Goal: Check status: Check status

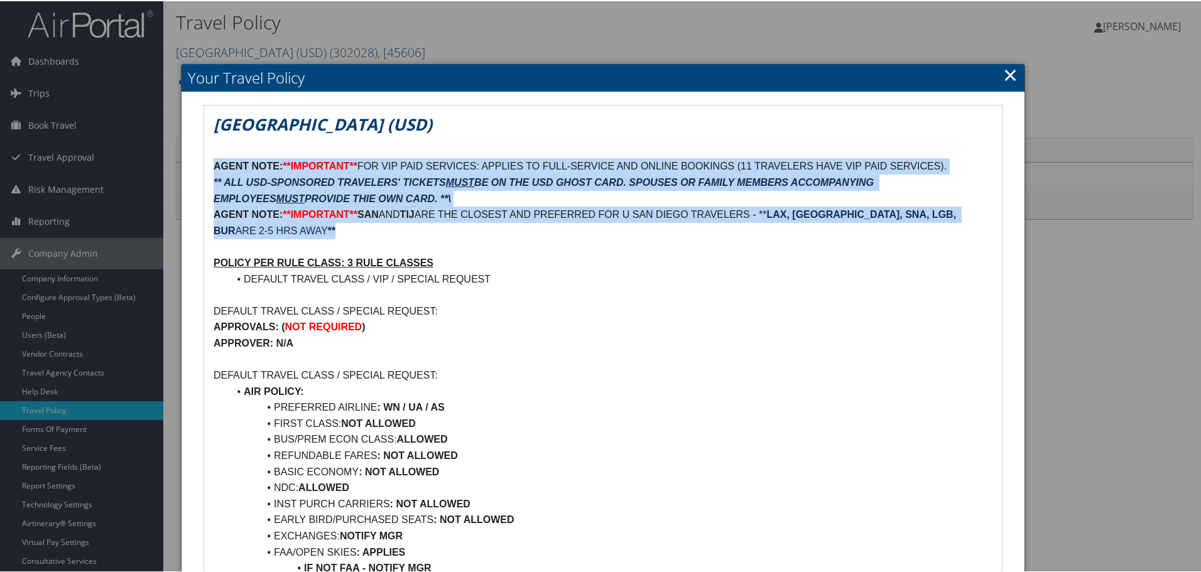
drag, startPoint x: 213, startPoint y: 163, endPoint x: 265, endPoint y: 225, distance: 81.2
click at [216, 164] on strong "AGENT NOTE:" at bounding box center [247, 164] width 69 height 11
drag, startPoint x: 210, startPoint y: 164, endPoint x: 264, endPoint y: 227, distance: 83.3
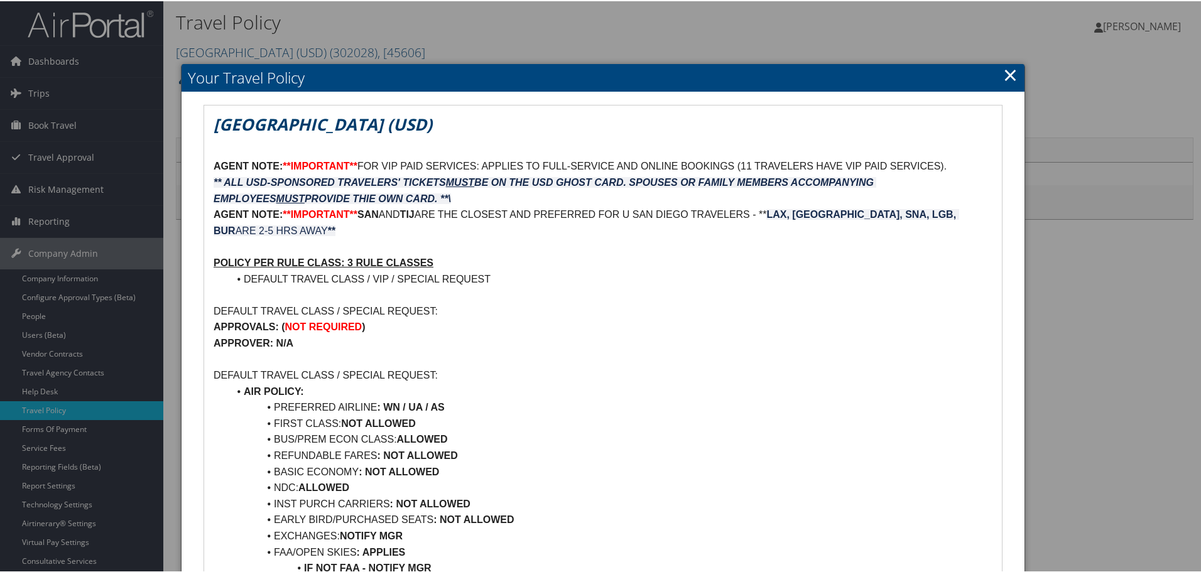
click at [259, 238] on p at bounding box center [602, 245] width 779 height 16
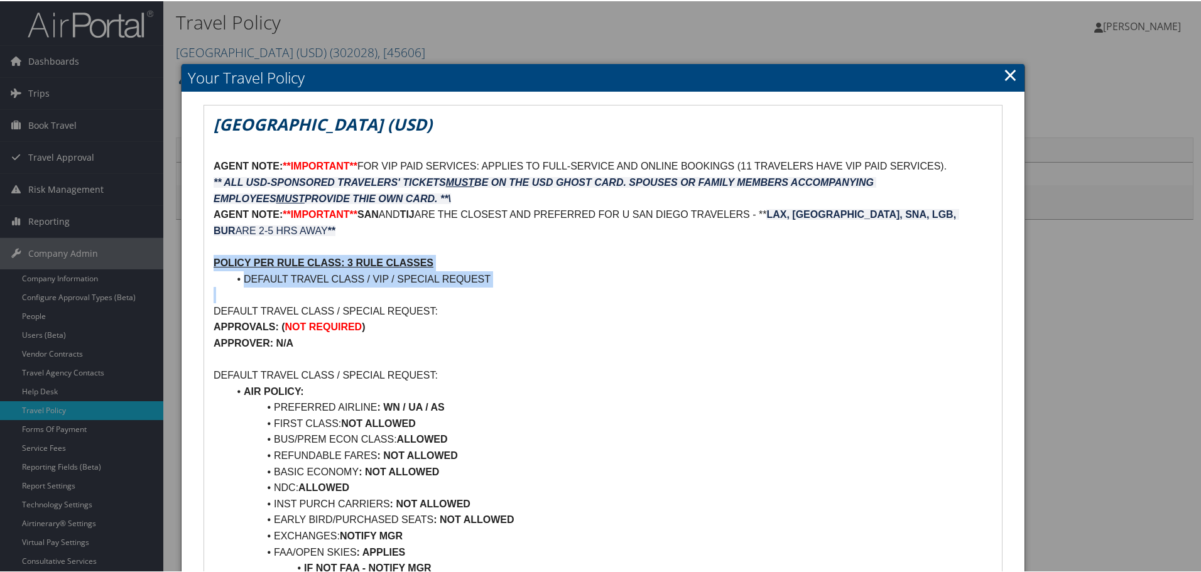
drag, startPoint x: 205, startPoint y: 259, endPoint x: 526, endPoint y: 294, distance: 322.2
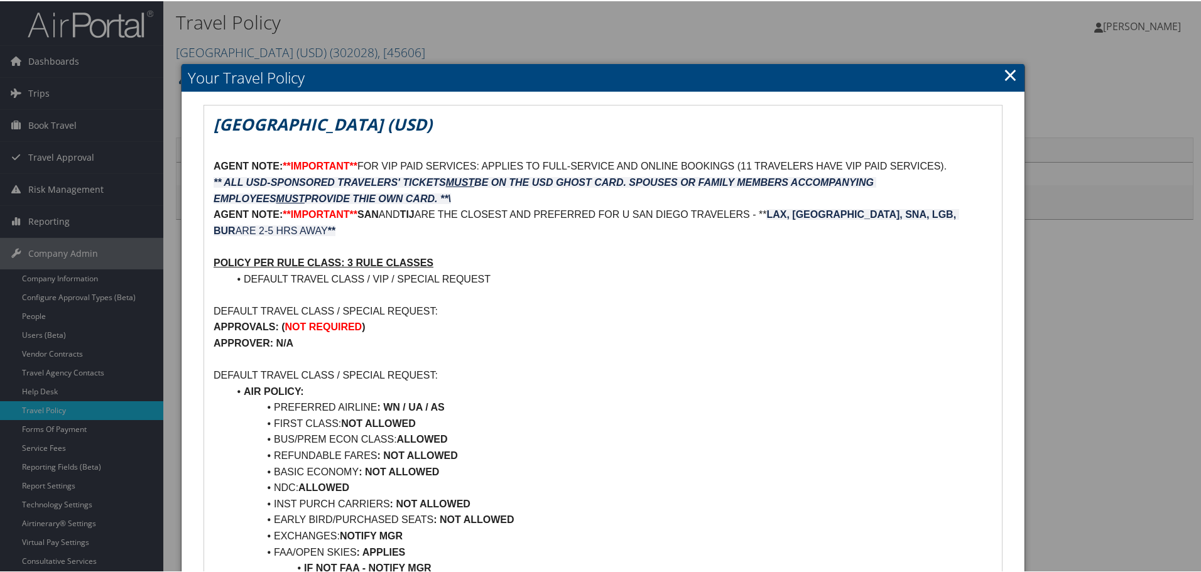
click at [478, 237] on p at bounding box center [602, 245] width 779 height 16
click at [1005, 77] on link "×" at bounding box center [1010, 73] width 14 height 25
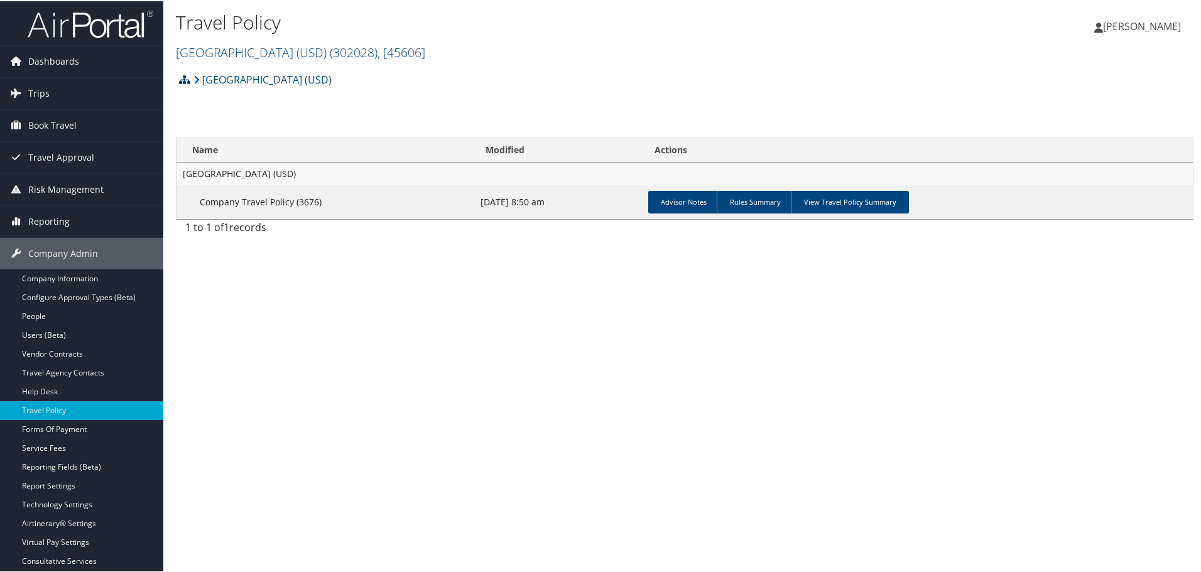
click at [823, 188] on td "Advisor Notes Rules Summary View Travel Policy Summary" at bounding box center [917, 201] width 549 height 34
click at [810, 205] on link "View Travel Policy Summary" at bounding box center [850, 201] width 118 height 23
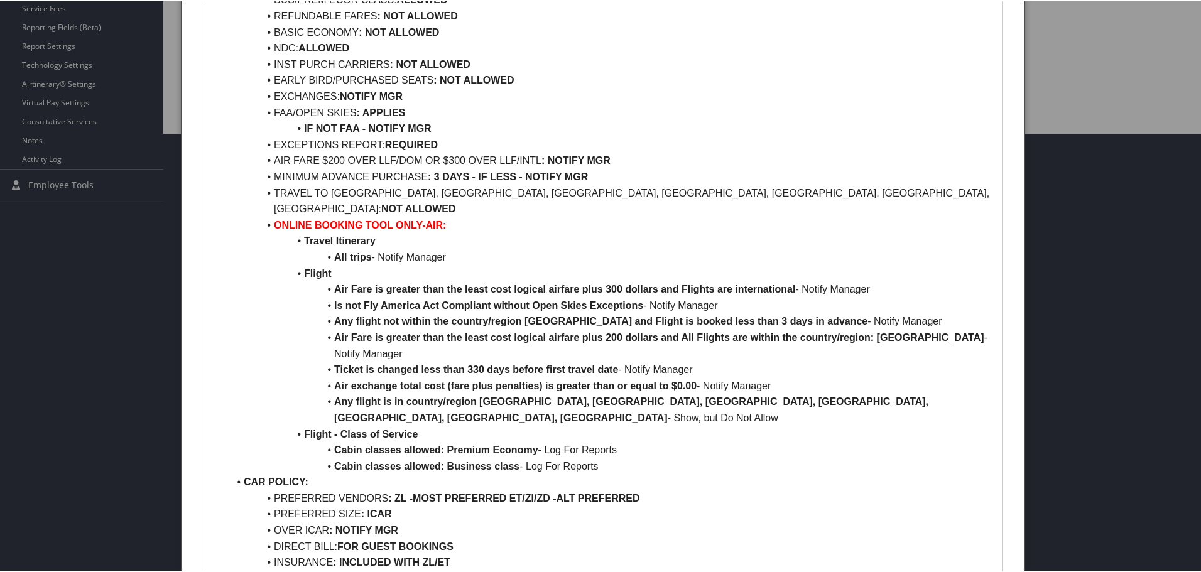
scroll to position [377, 0]
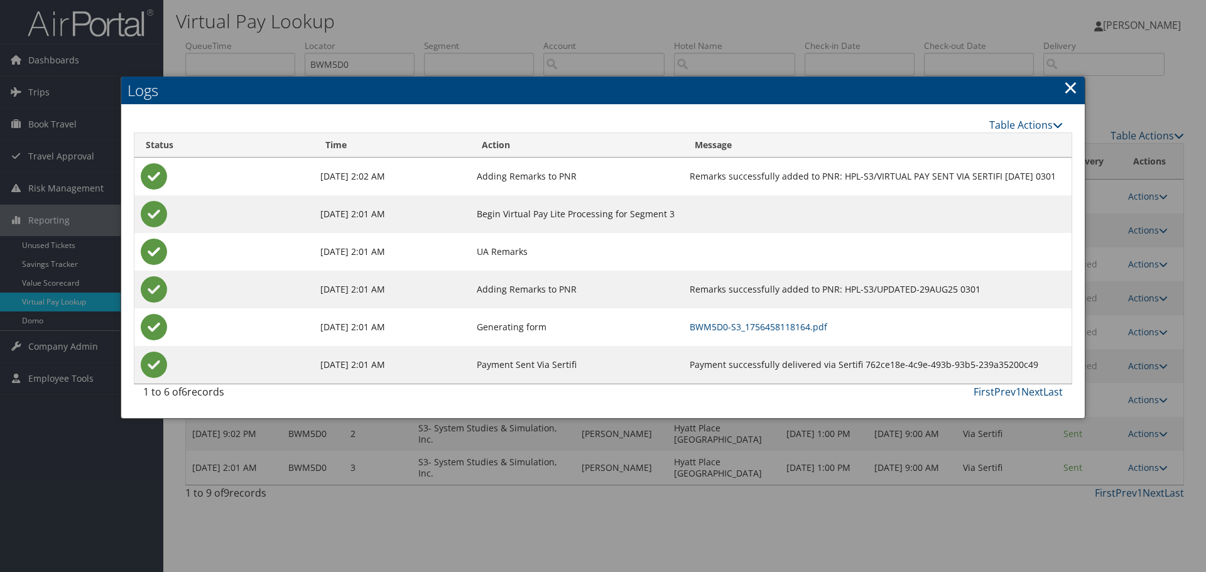
drag, startPoint x: 688, startPoint y: 23, endPoint x: 650, endPoint y: 23, distance: 37.7
click at [684, 23] on div at bounding box center [603, 286] width 1206 height 572
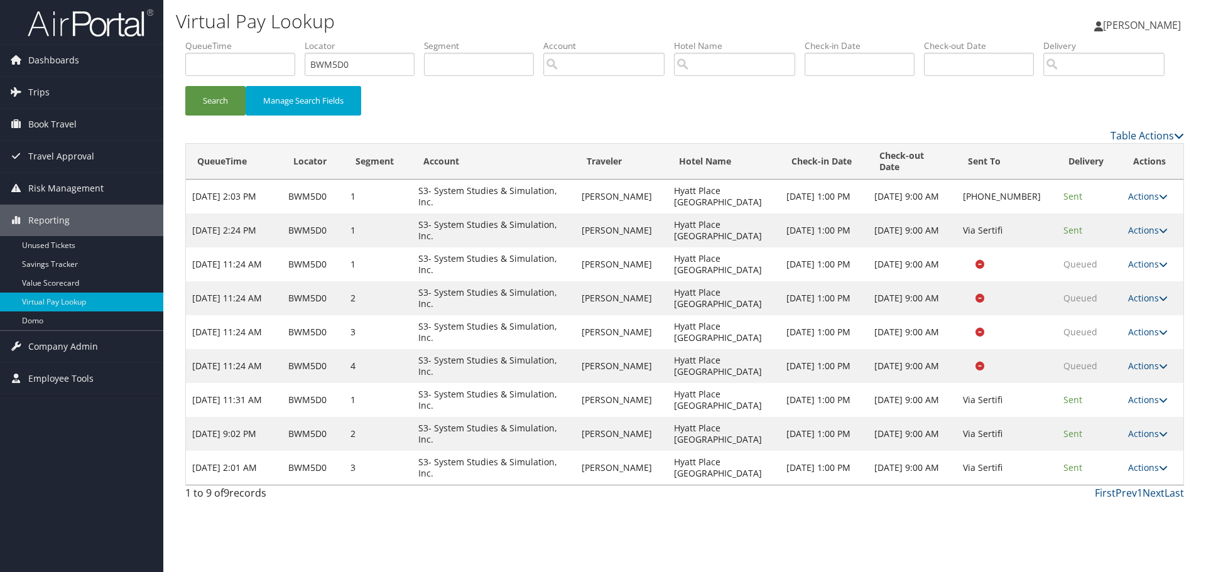
click at [100, 23] on img at bounding box center [91, 23] width 126 height 30
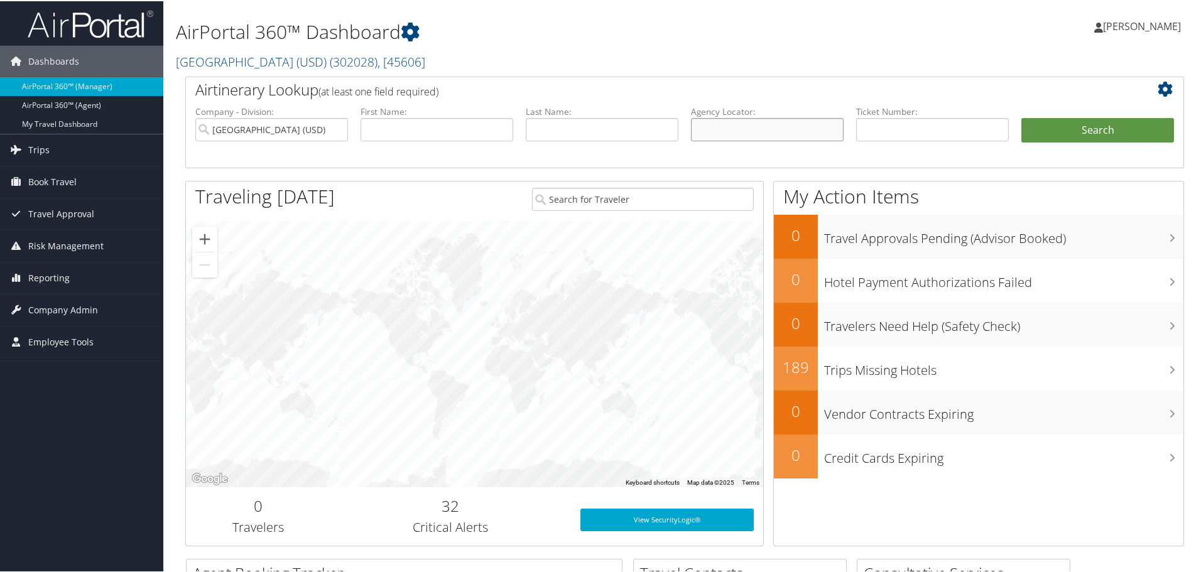
click at [788, 118] on input "text" at bounding box center [767, 128] width 153 height 23
paste input "CPQ2Q7"
type input "CPQ2Q7"
click at [1123, 127] on button "Search" at bounding box center [1097, 129] width 153 height 25
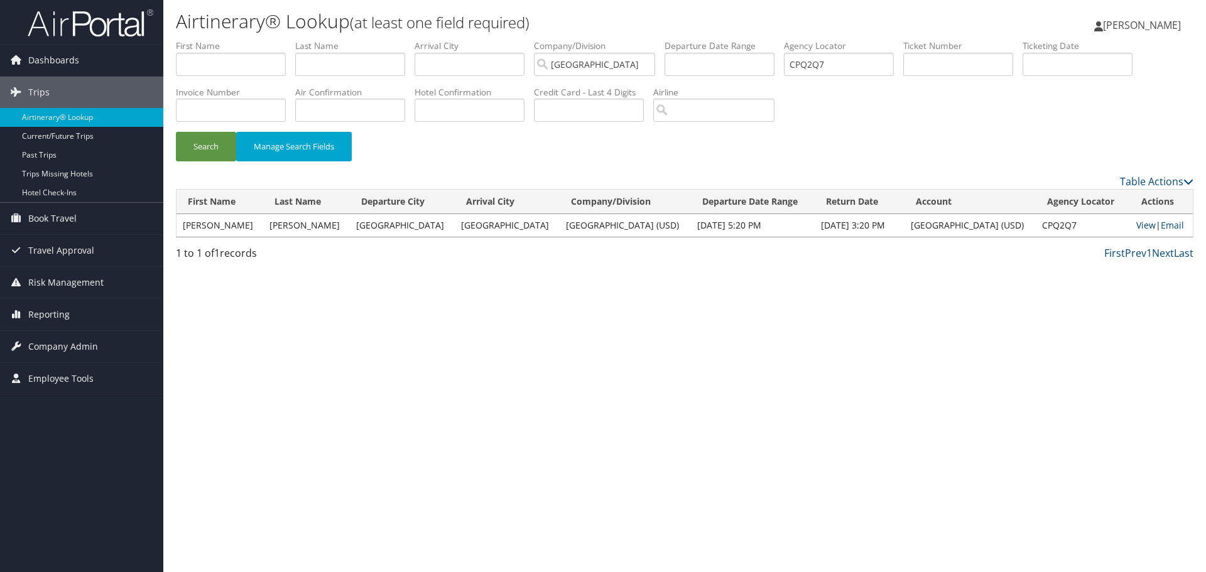
click at [1143, 224] on link "View" at bounding box center [1145, 225] width 19 height 12
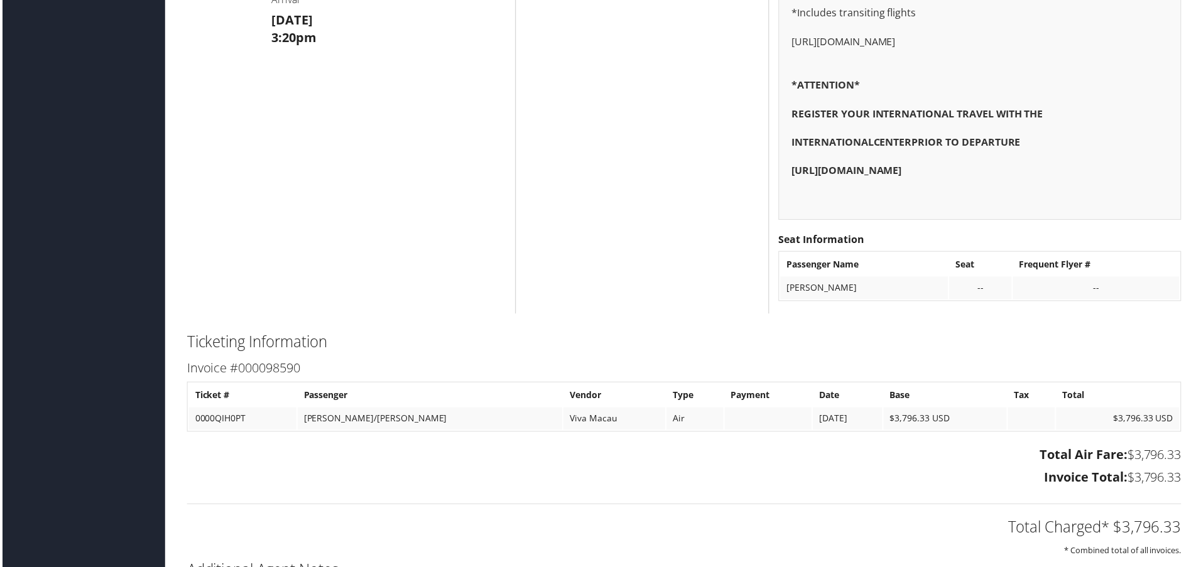
scroll to position [1483, 0]
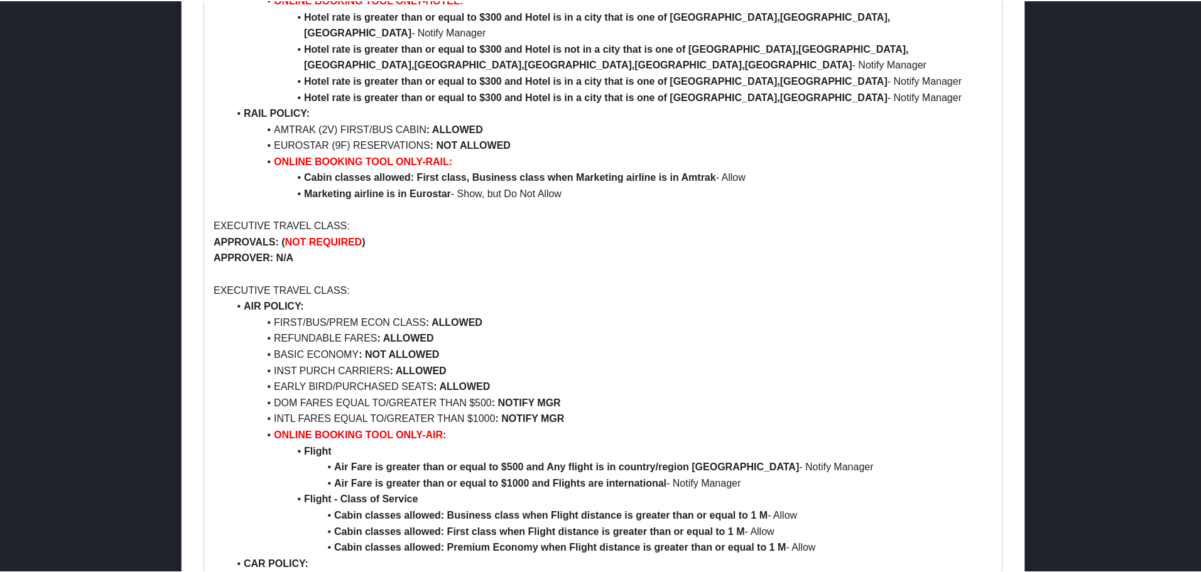
scroll to position [4395, 0]
